Goal: Information Seeking & Learning: Learn about a topic

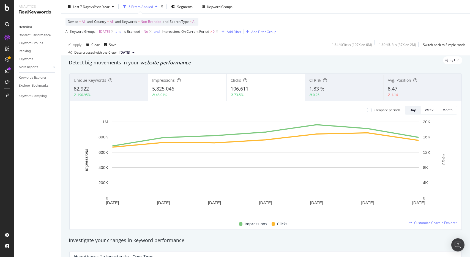
scroll to position [19, 0]
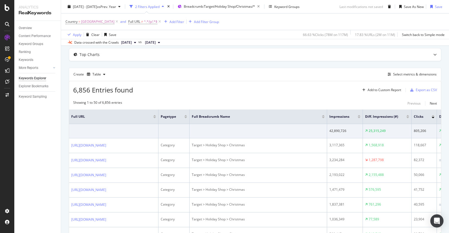
scroll to position [61, 0]
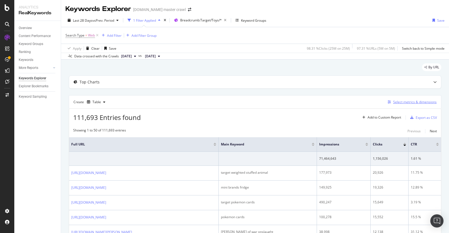
click at [397, 100] on div "Select metrics & dimensions" at bounding box center [414, 102] width 43 height 5
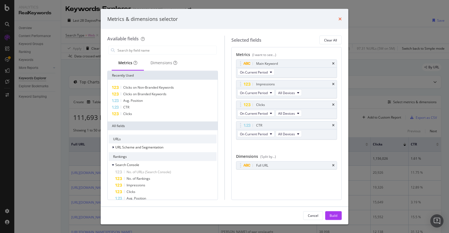
click at [339, 18] on icon "times" at bounding box center [339, 19] width 3 height 4
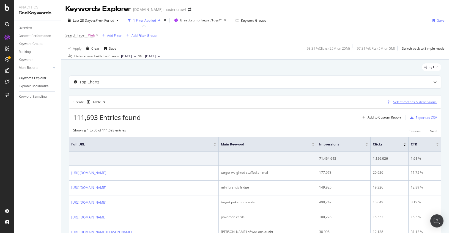
click at [402, 103] on div "Select metrics & dimensions" at bounding box center [414, 102] width 43 height 5
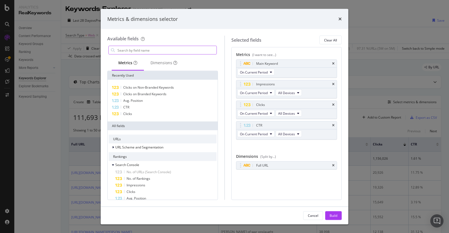
type input "d"
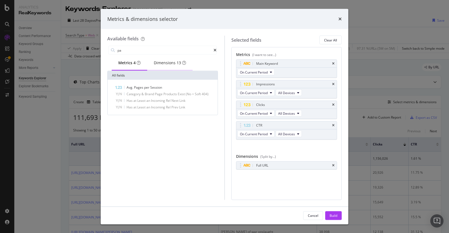
type input "p"
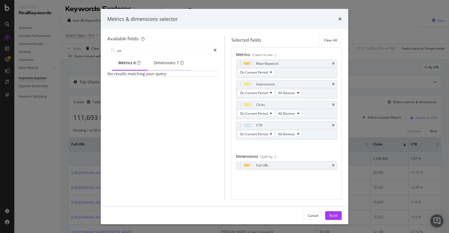
type input "p"
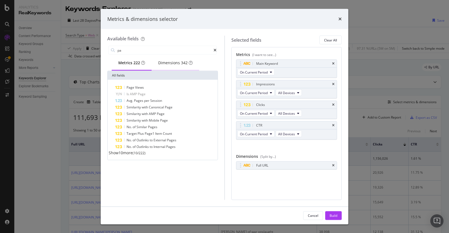
type input "p"
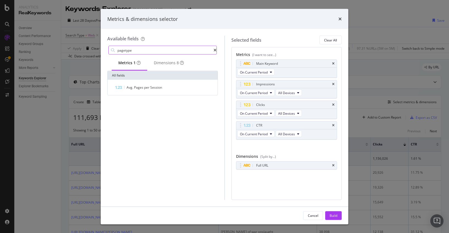
type input "pagetype"
click at [213, 51] on icon "modal" at bounding box center [214, 50] width 3 height 4
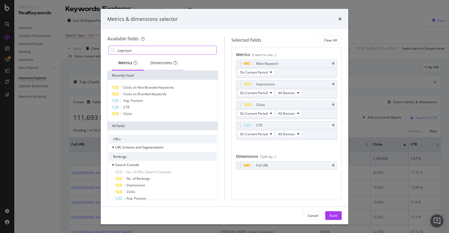
click at [178, 64] on div "Dimensions" at bounding box center [164, 63] width 40 height 15
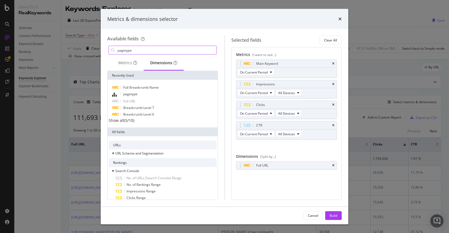
click at [144, 51] on input "pagetype" at bounding box center [167, 50] width 100 height 8
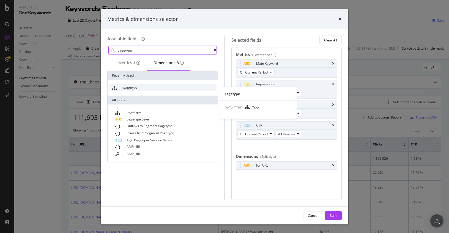
type input "pagetype"
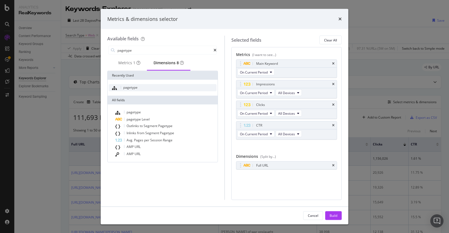
click at [127, 88] on span "pagetype" at bounding box center [130, 87] width 14 height 5
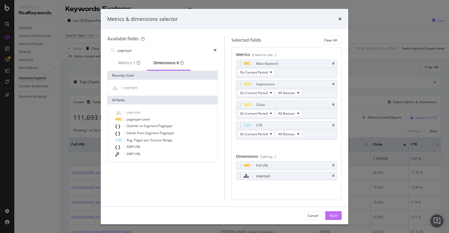
click at [337, 215] on button "Build" at bounding box center [333, 215] width 17 height 9
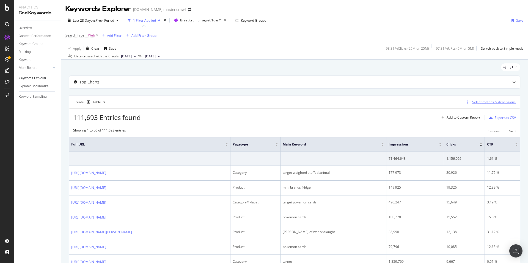
click at [449, 103] on div "Select metrics & dimensions" at bounding box center [493, 102] width 43 height 5
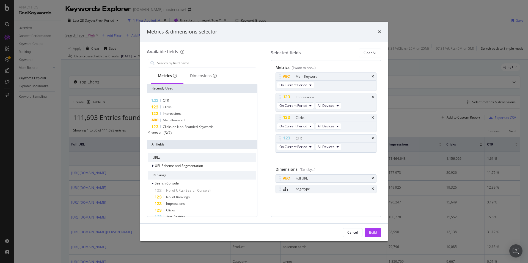
click at [377, 30] on div "Metrics & dimensions selector" at bounding box center [264, 31] width 234 height 7
click at [378, 32] on icon "times" at bounding box center [379, 32] width 3 height 4
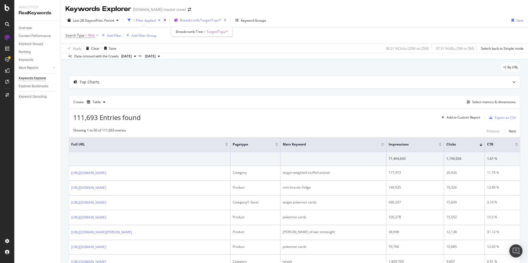
click at [199, 20] on span "Breadcrumb: Target/Toys/*" at bounding box center [201, 20] width 42 height 5
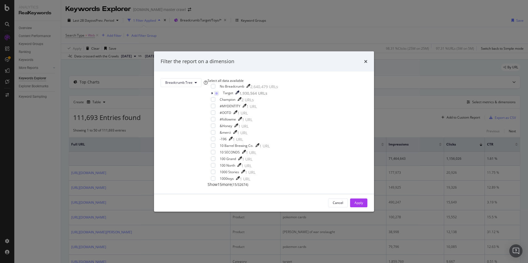
click at [206, 39] on div "Filter the report on a dimension Breadcrumb Tree Select all data available No B…" at bounding box center [264, 131] width 528 height 263
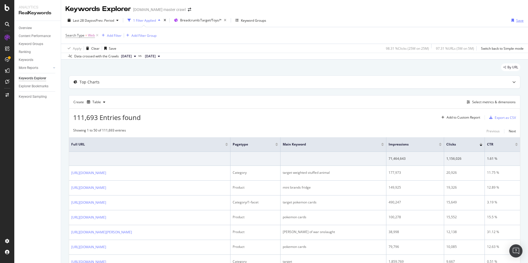
click at [449, 19] on div "Save" at bounding box center [519, 20] width 7 height 5
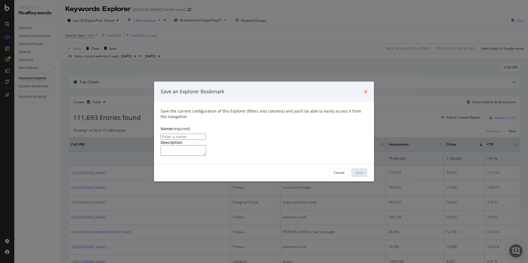
click at [365, 90] on icon "times" at bounding box center [365, 92] width 3 height 4
